Goal: Transaction & Acquisition: Purchase product/service

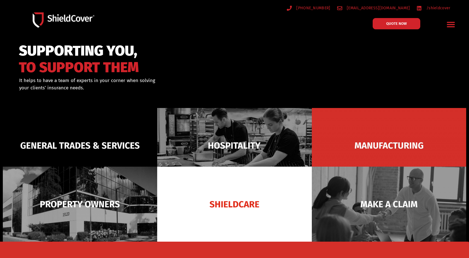
click at [106, 191] on img at bounding box center [80, 203] width 154 height 75
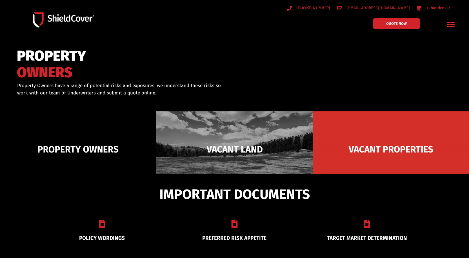
click at [246, 142] on img at bounding box center [234, 149] width 156 height 76
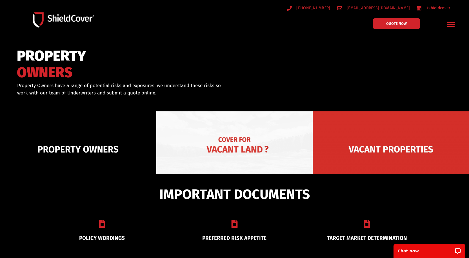
click at [238, 138] on img at bounding box center [234, 149] width 156 height 76
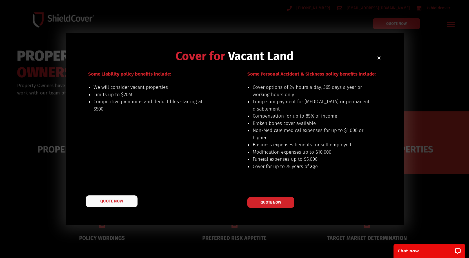
click at [116, 201] on span "QUOTE NOW" at bounding box center [111, 201] width 23 height 4
